Goal: Information Seeking & Learning: Learn about a topic

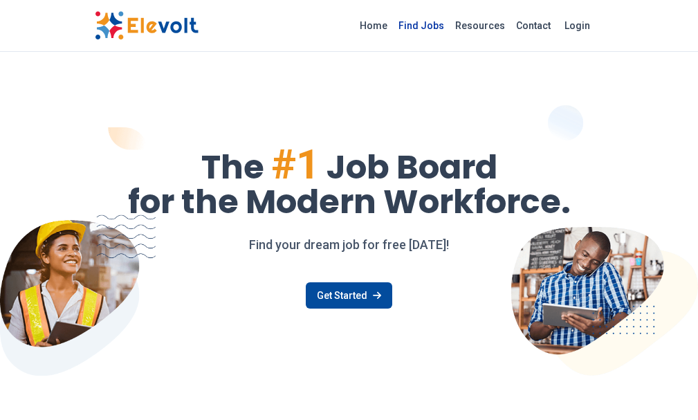
click at [450, 22] on link "Find Jobs" at bounding box center [421, 26] width 57 height 22
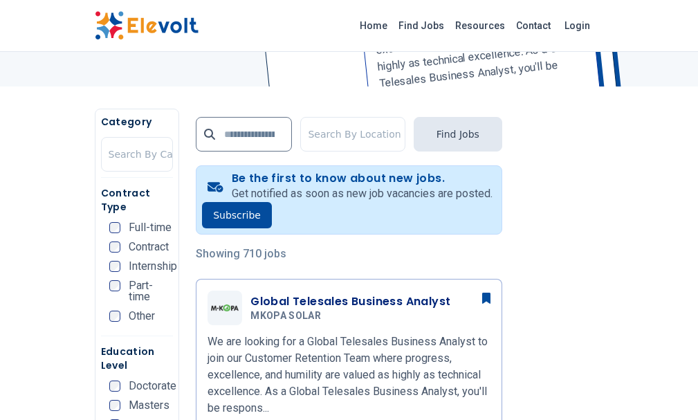
scroll to position [258, 0]
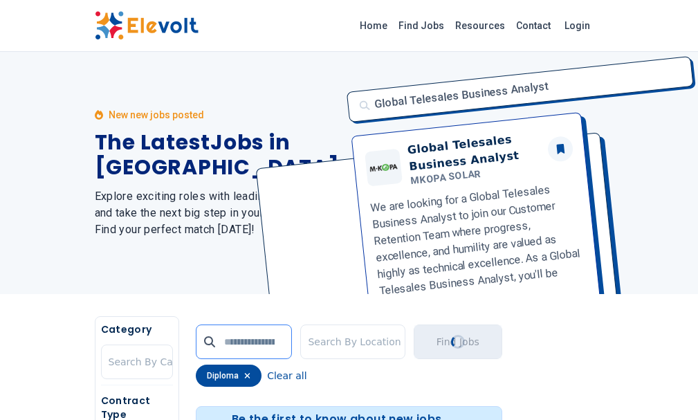
click at [196, 342] on input "text" at bounding box center [244, 341] width 96 height 35
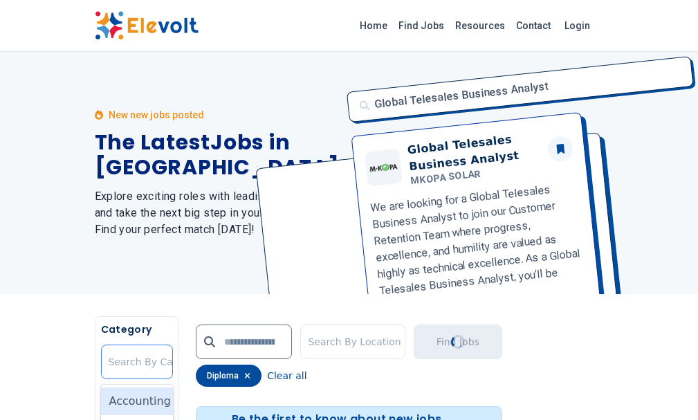
click at [109, 358] on div at bounding box center [157, 362] width 96 height 28
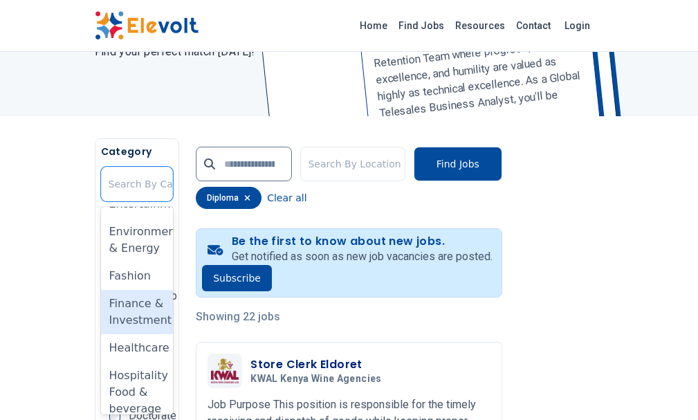
scroll to position [553, 0]
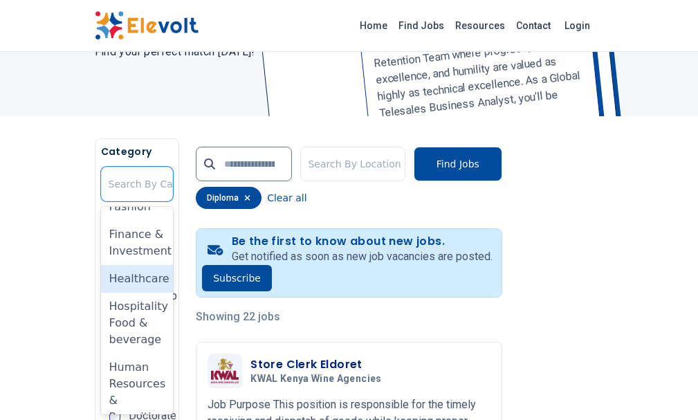
click at [101, 265] on div "Healthcare" at bounding box center [137, 279] width 73 height 28
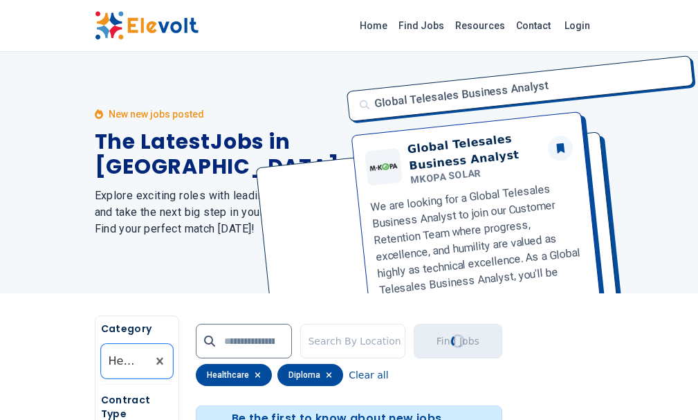
scroll to position [0, 0]
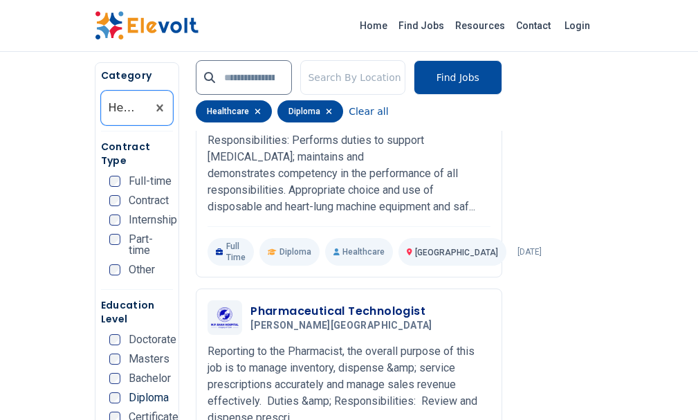
scroll to position [553, 0]
